Goal: Task Accomplishment & Management: Manage account settings

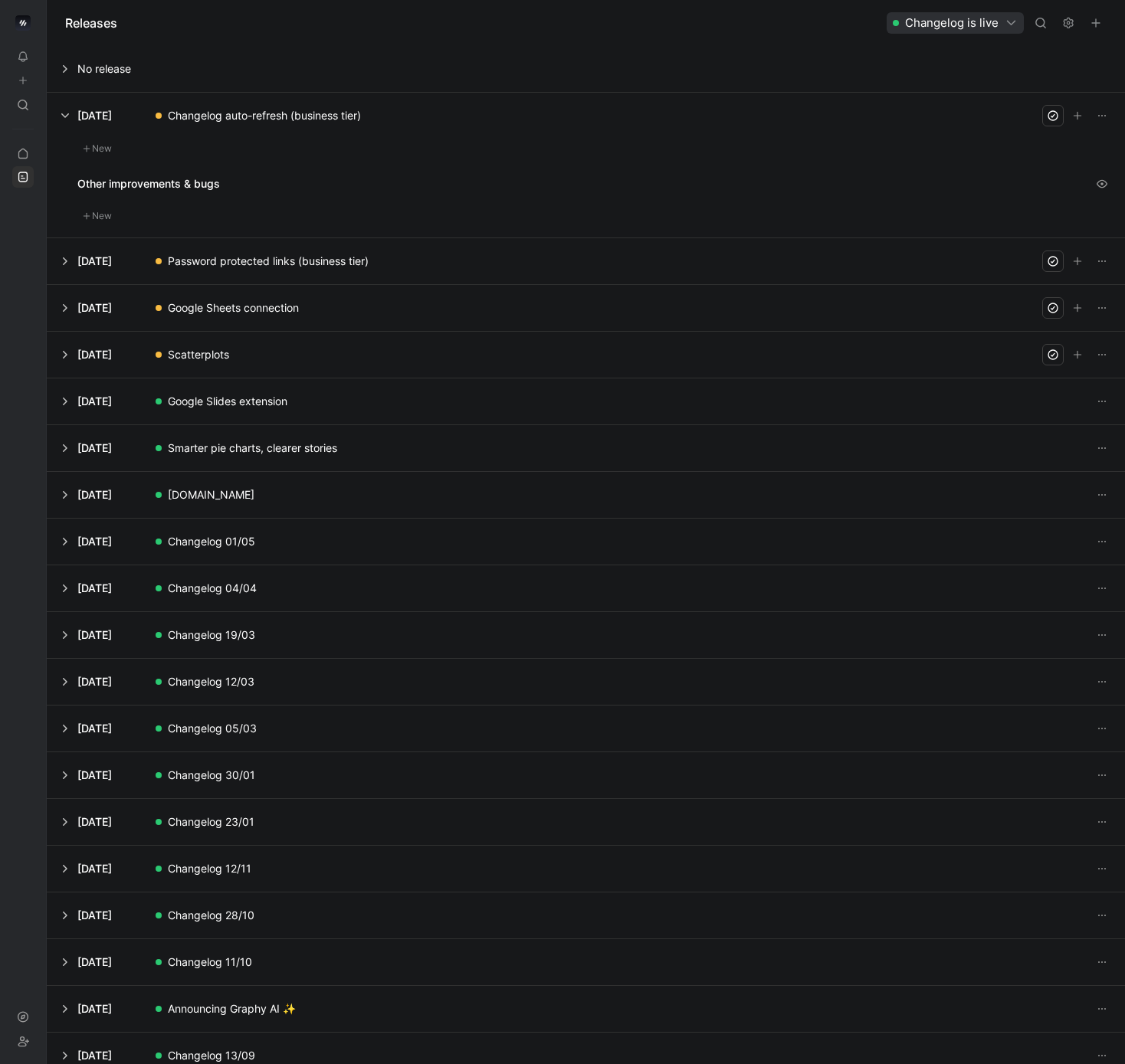
click at [292, 312] on button at bounding box center [586, 308] width 1077 height 46
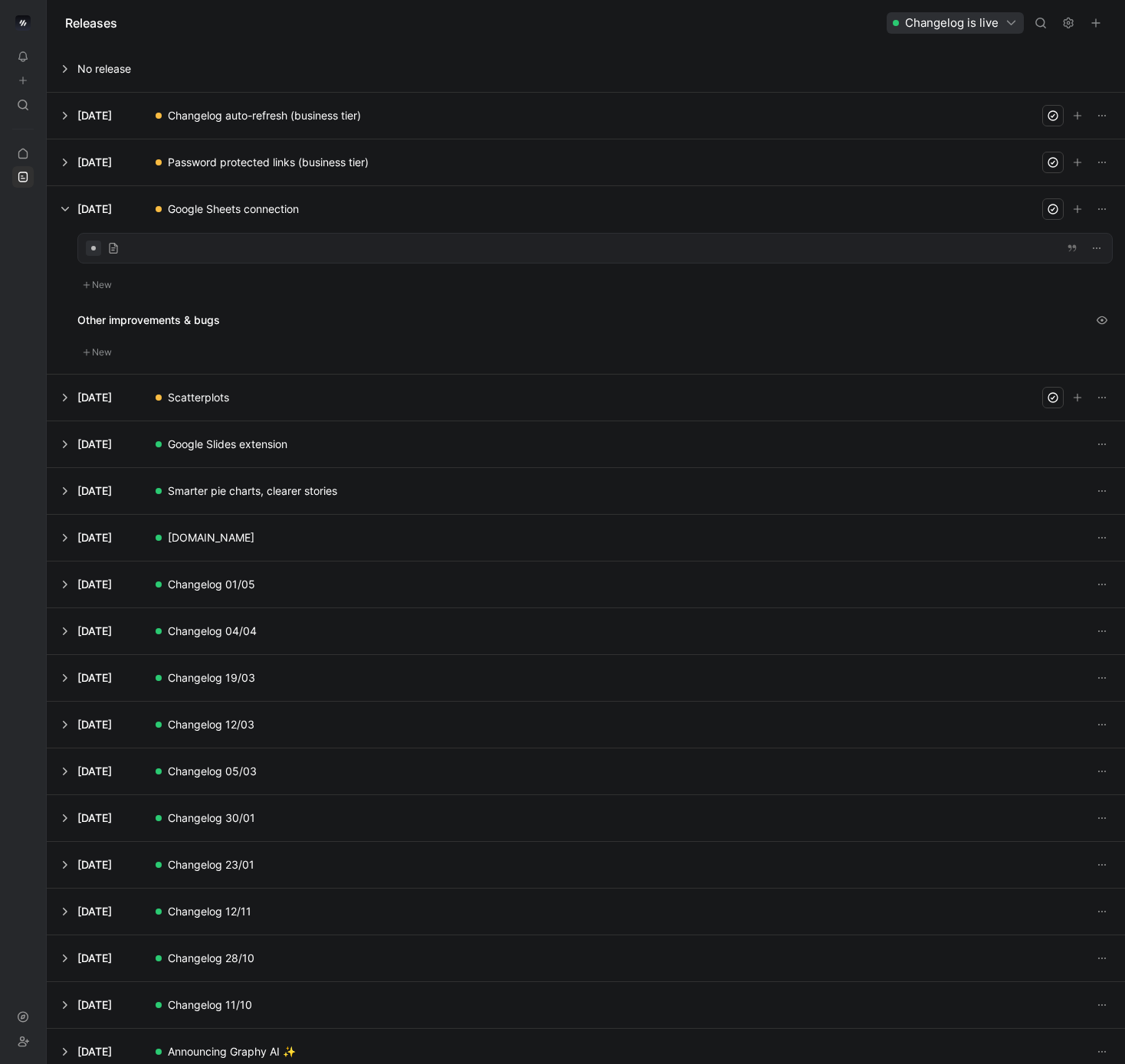
click at [266, 251] on div at bounding box center [595, 248] width 1034 height 30
click at [209, 391] on button at bounding box center [586, 397] width 1077 height 46
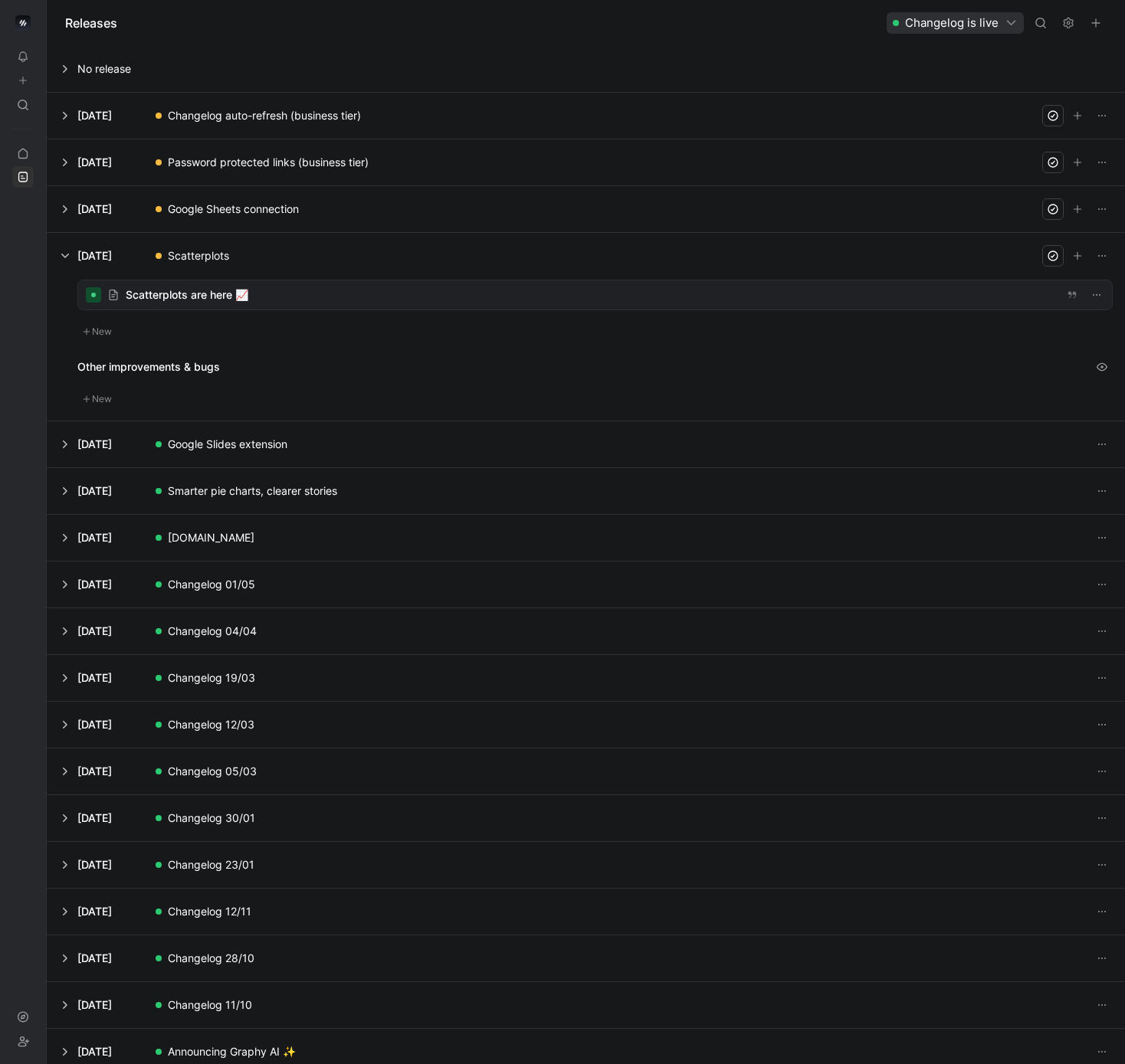
click at [290, 292] on div at bounding box center [595, 294] width 1034 height 30
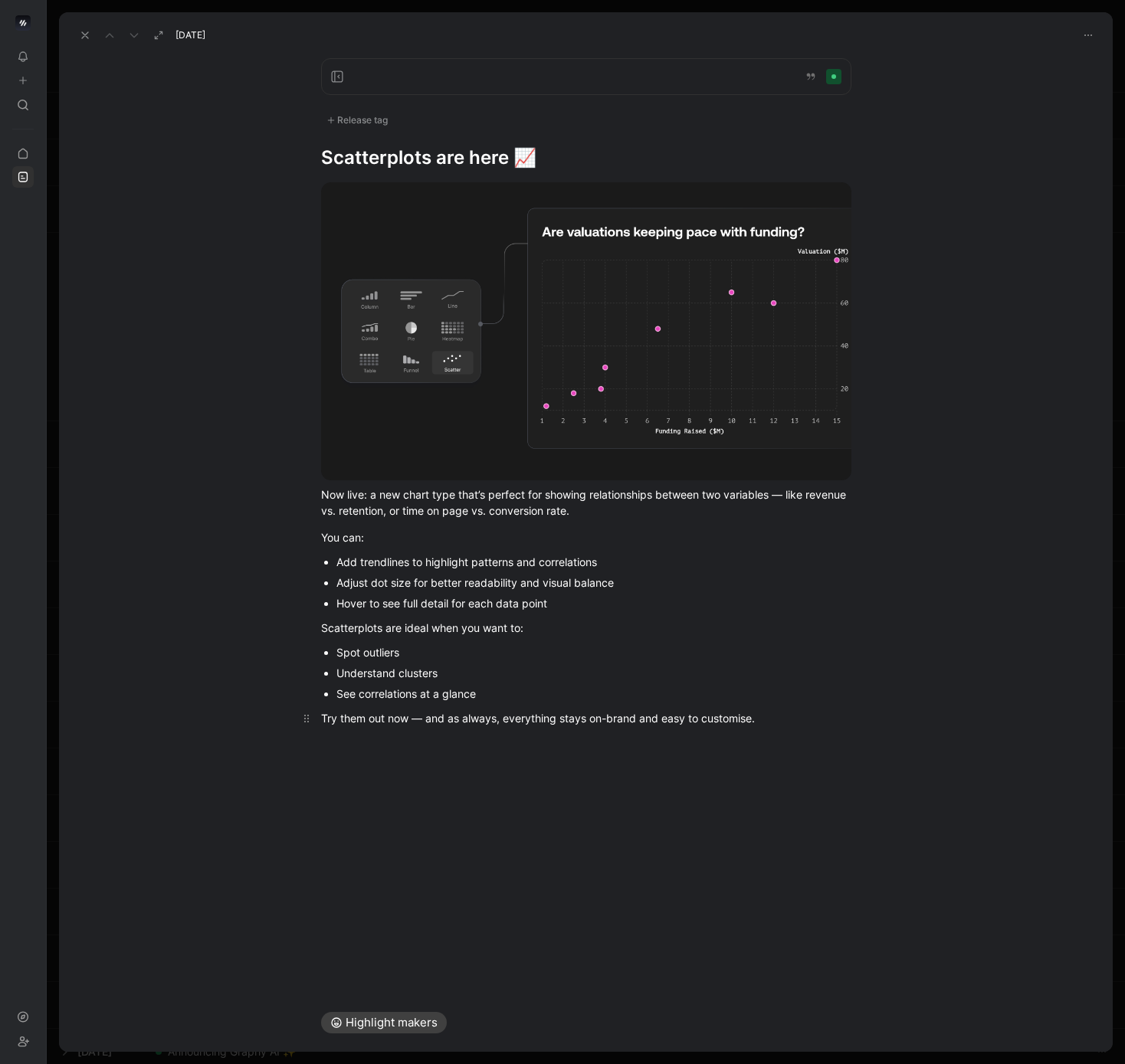
click at [420, 717] on div "Try them out now — and as always, everything stays on-brand and easy to customi…" at bounding box center [586, 718] width 530 height 16
click at [1087, 37] on icon "button" at bounding box center [1088, 35] width 13 height 13
click at [960, 247] on div "Now live: a new chart type that’s perfect for showing relationships between two…" at bounding box center [586, 456] width 1053 height 573
click at [83, 36] on use at bounding box center [84, 35] width 6 height 6
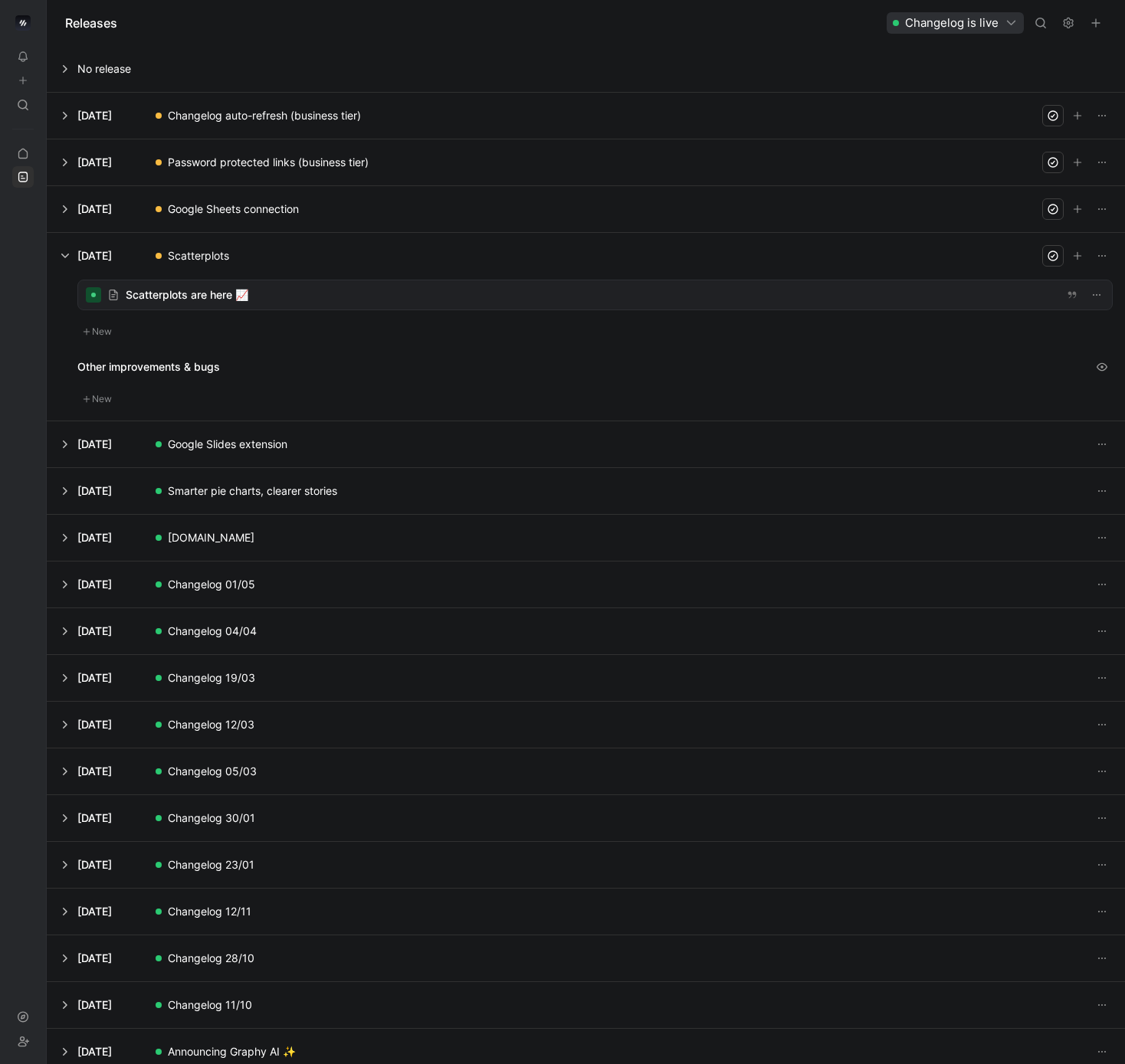
click at [287, 437] on button at bounding box center [586, 444] width 1077 height 46
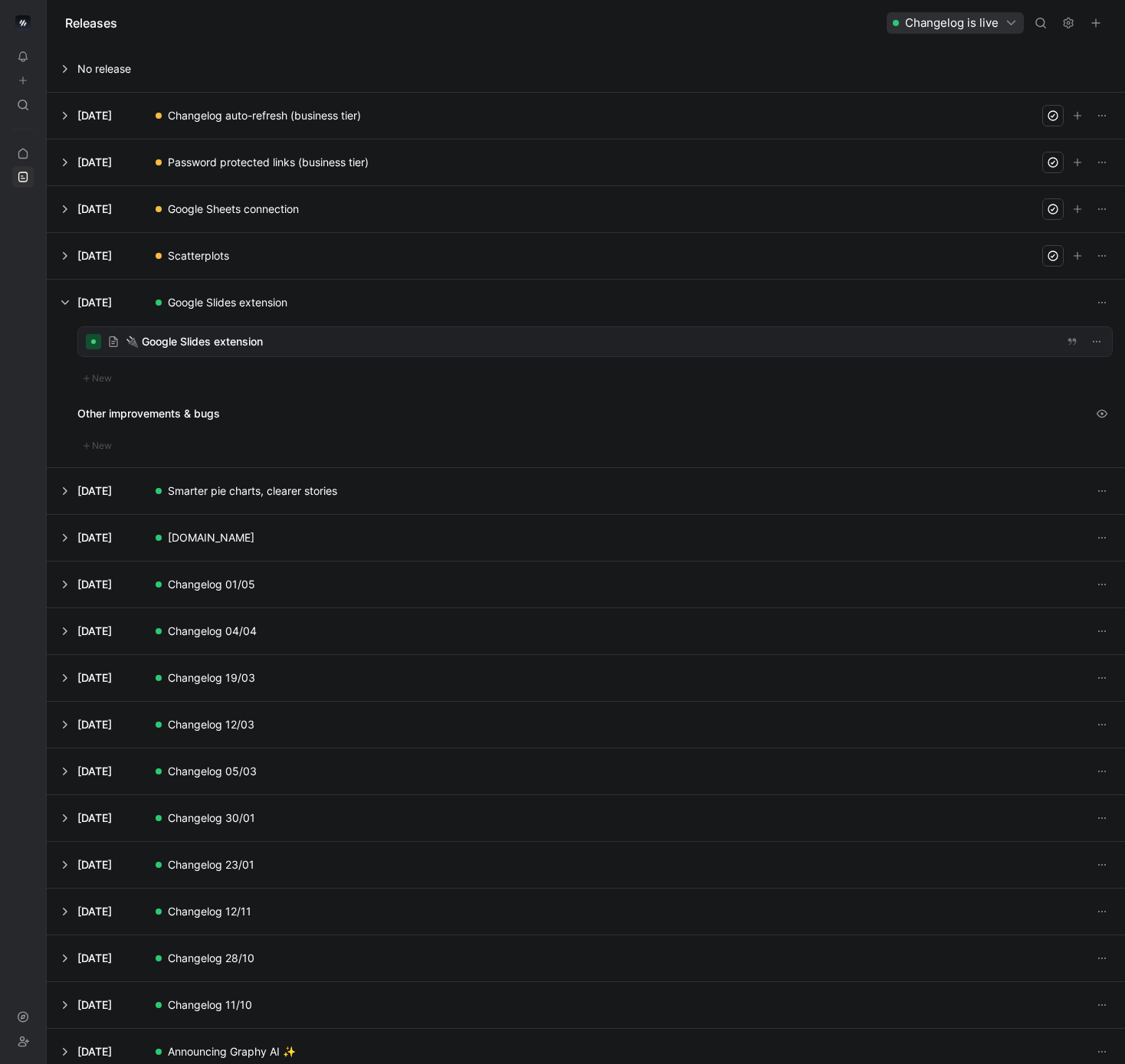
click at [258, 262] on button at bounding box center [586, 256] width 1077 height 46
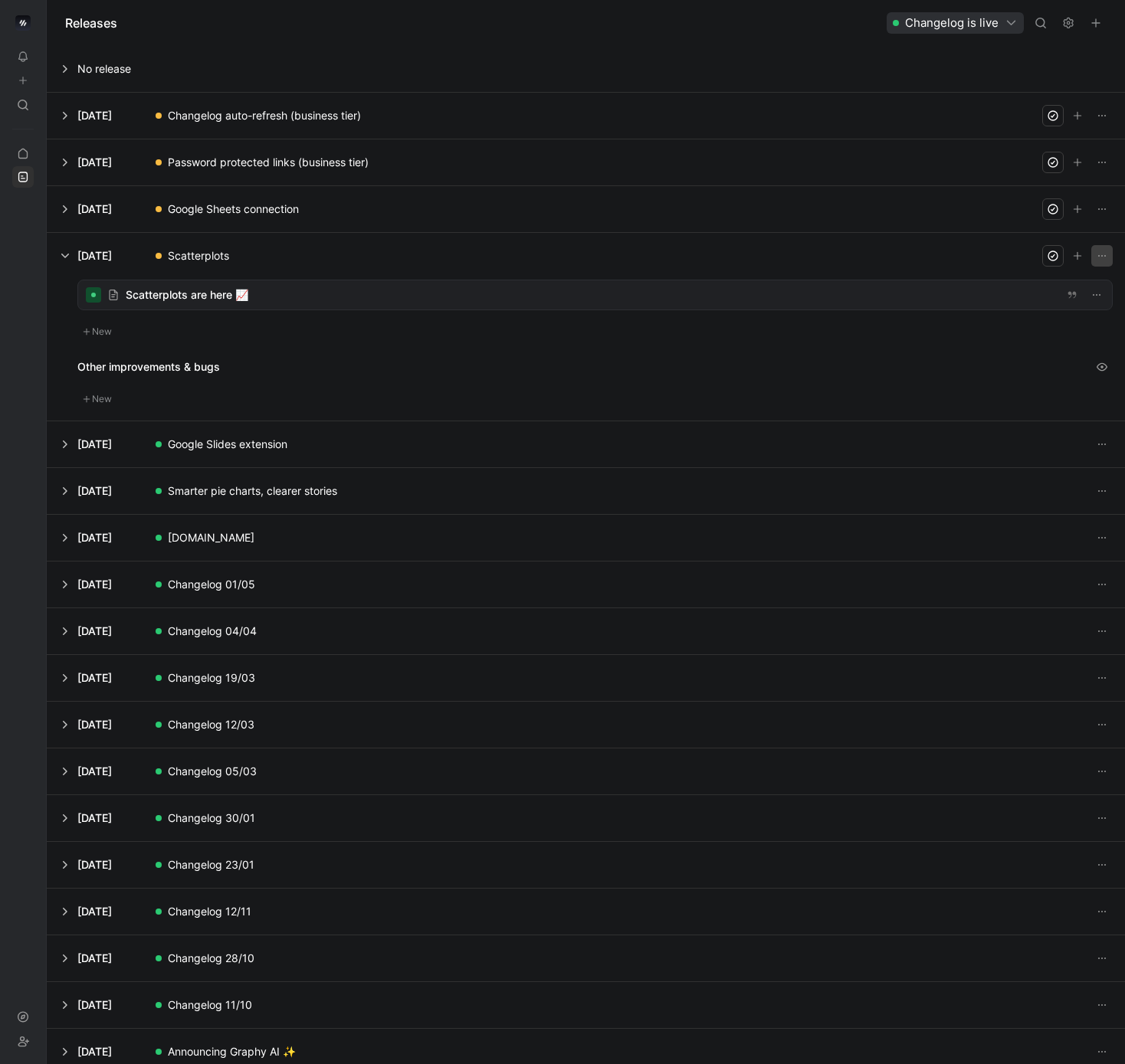
click at [1100, 255] on icon "button" at bounding box center [1101, 256] width 13 height 13
click at [1003, 312] on span "Edit release info" at bounding box center [1020, 308] width 79 height 13
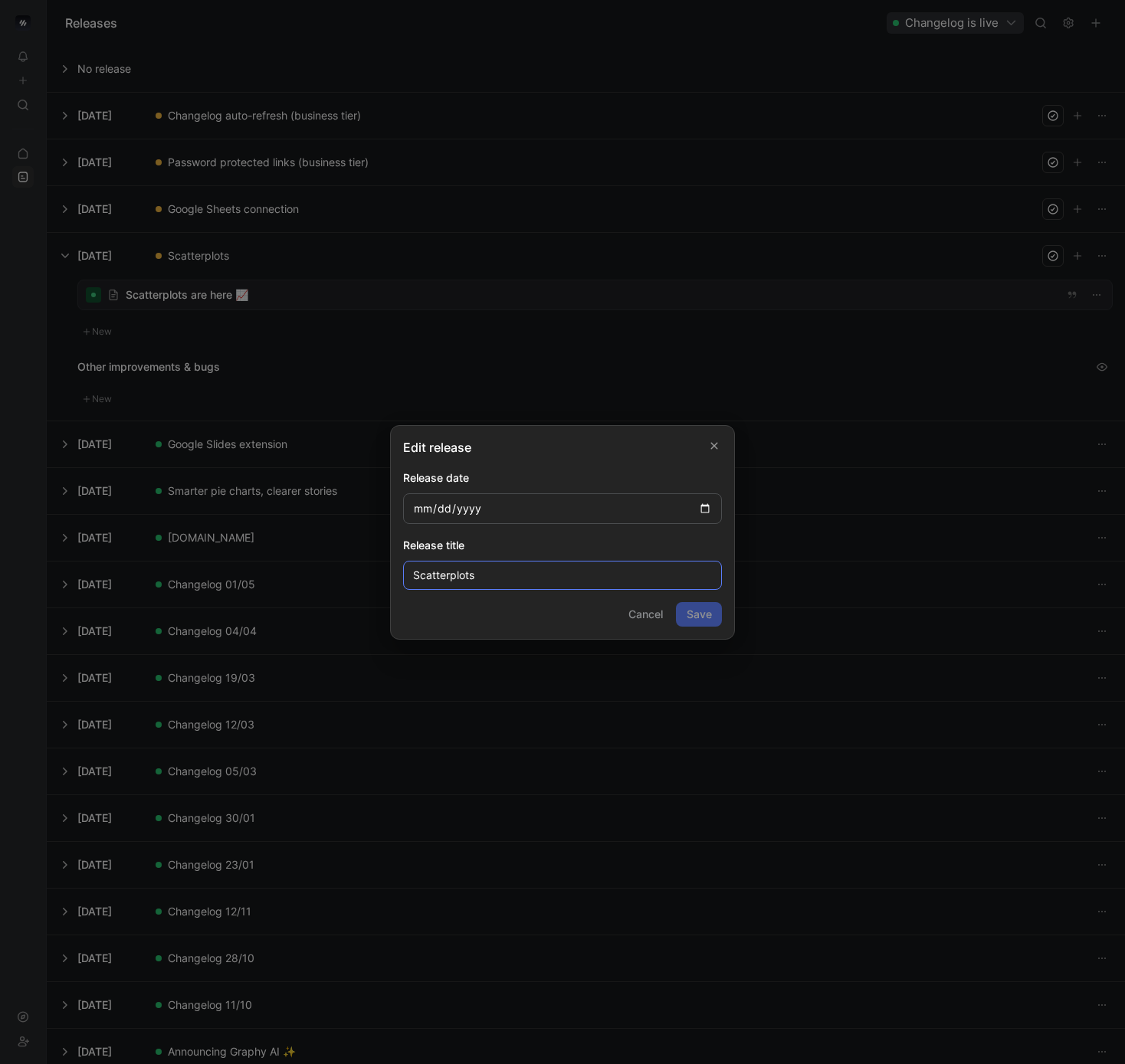
click at [412, 573] on input "Scatterplots" at bounding box center [563, 575] width 319 height 30
type input "New chart type: Scatterplots"
click at [698, 618] on button "Save" at bounding box center [699, 614] width 46 height 24
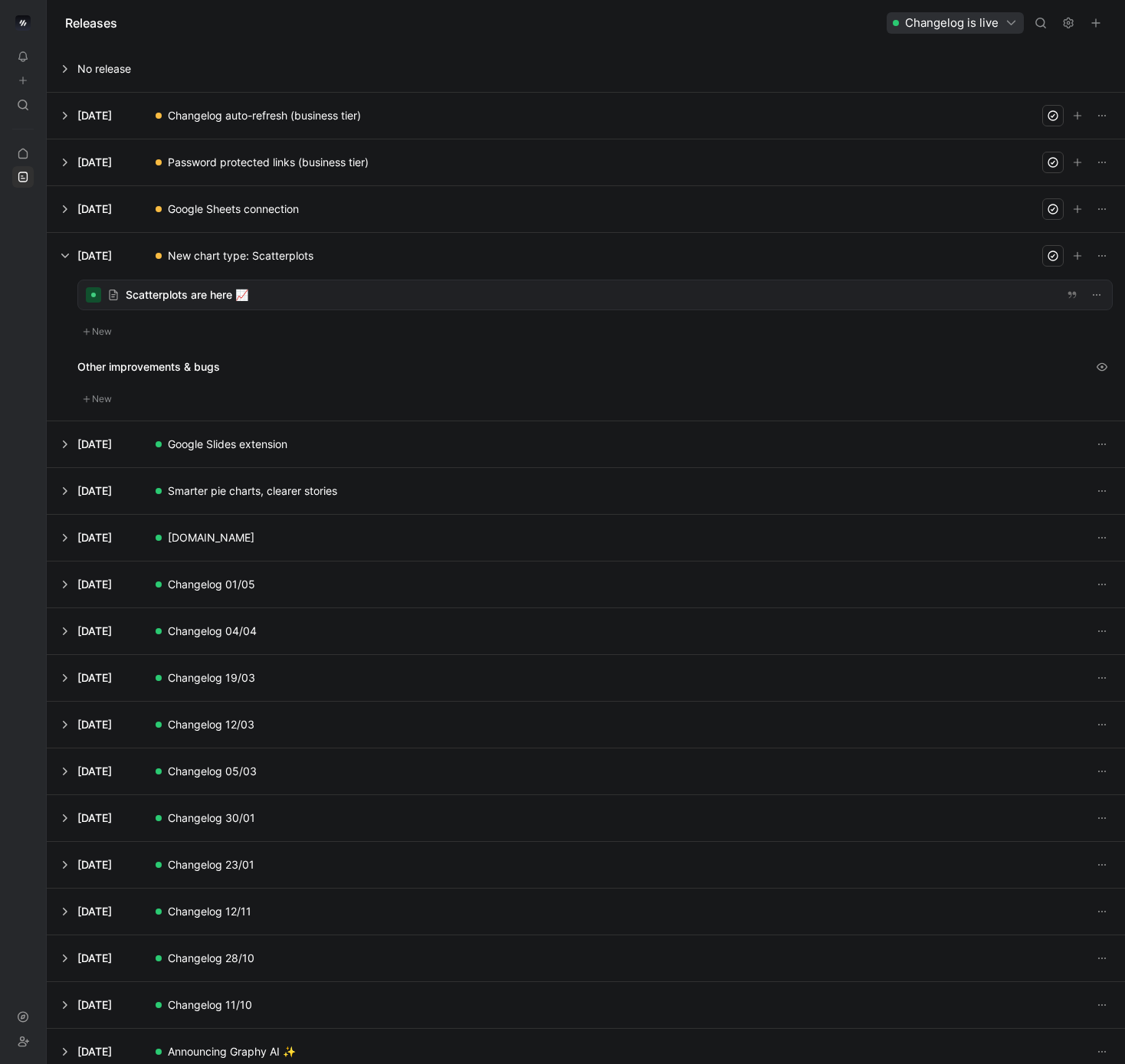
click at [903, 295] on div at bounding box center [595, 294] width 1034 height 30
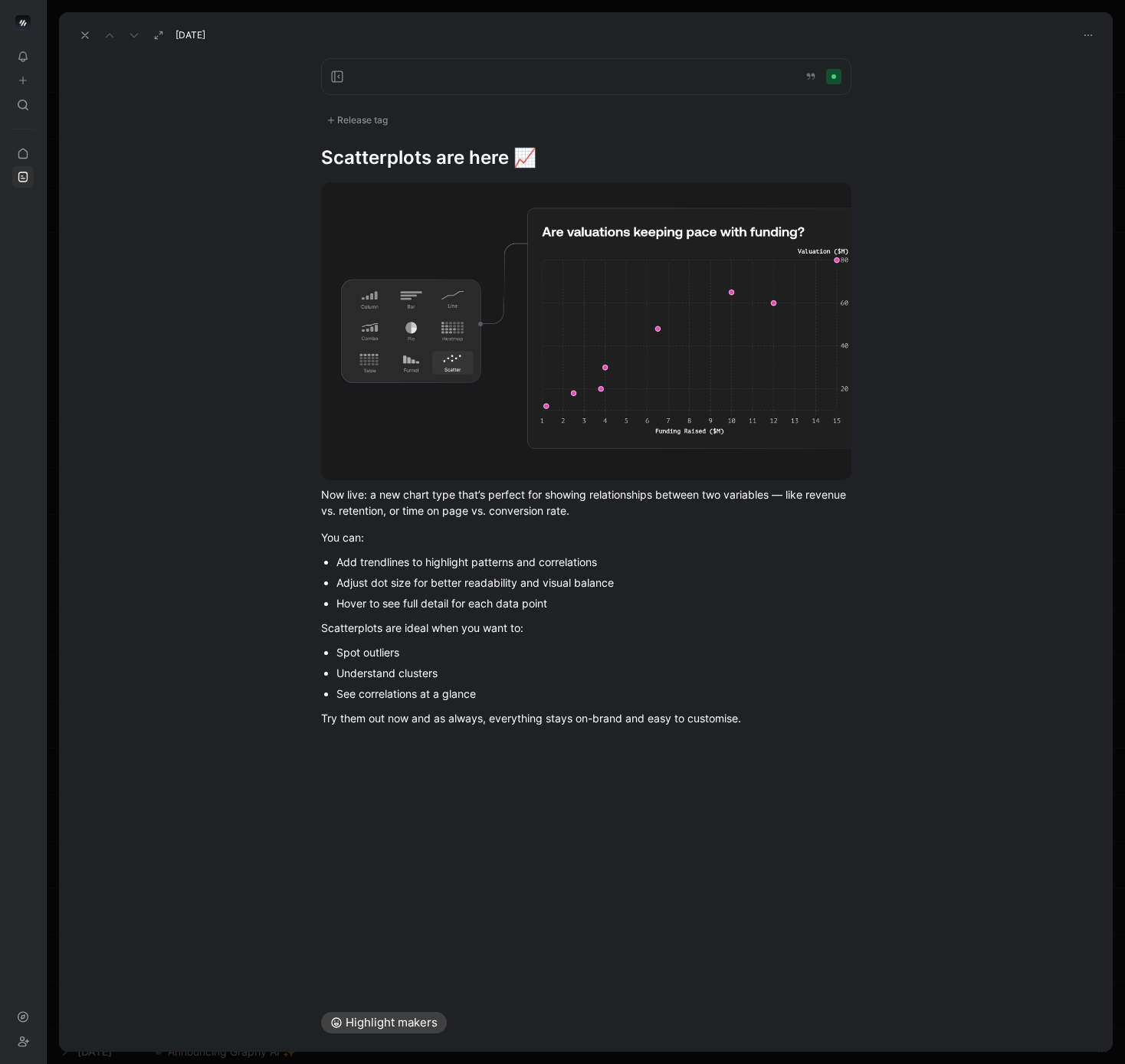
click at [86, 33] on icon at bounding box center [85, 35] width 13 height 13
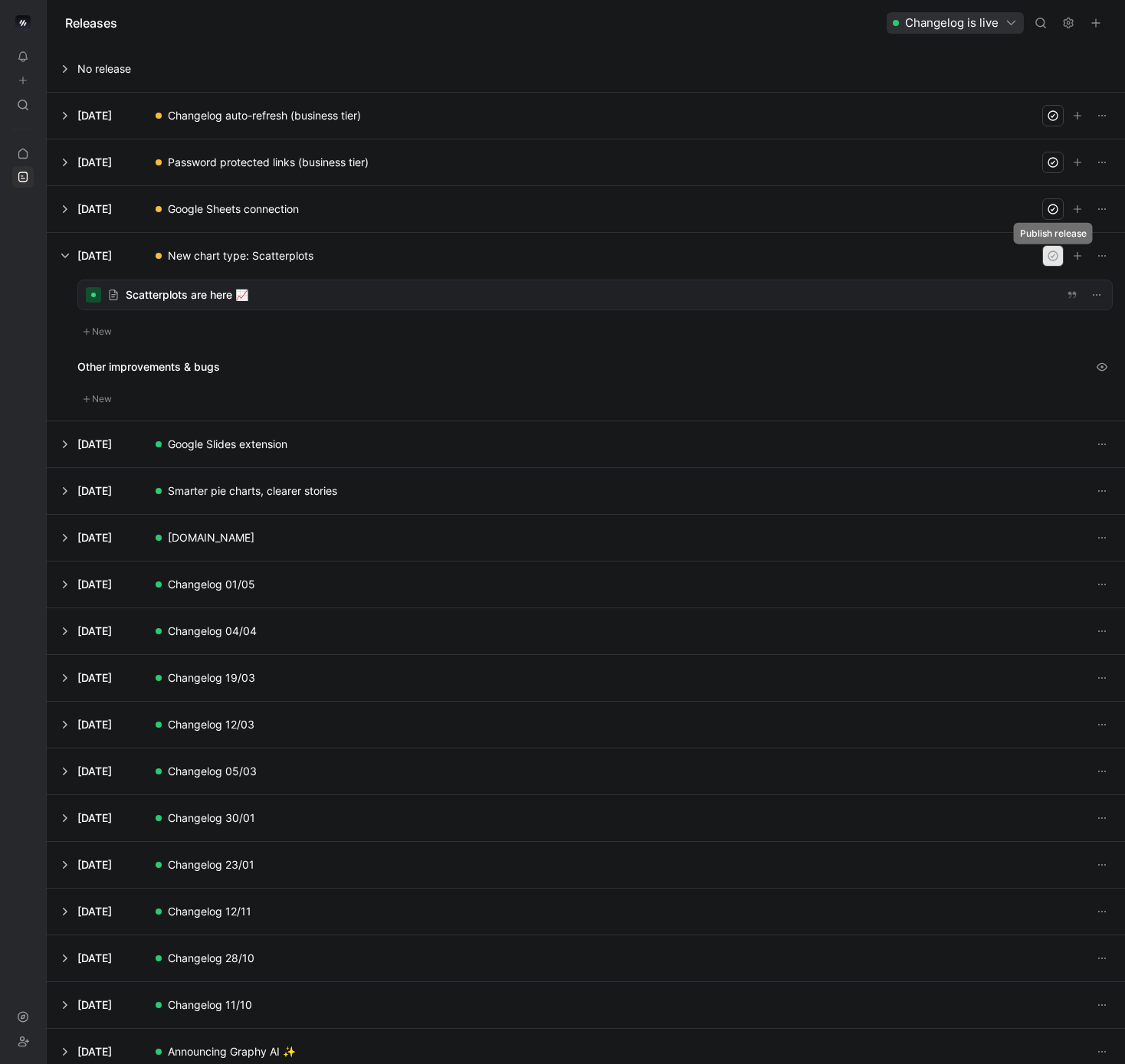
click at [1045, 253] on button "button" at bounding box center [1052, 256] width 21 height 21
click at [62, 253] on button at bounding box center [586, 256] width 1077 height 46
